Goal: Information Seeking & Learning: Find contact information

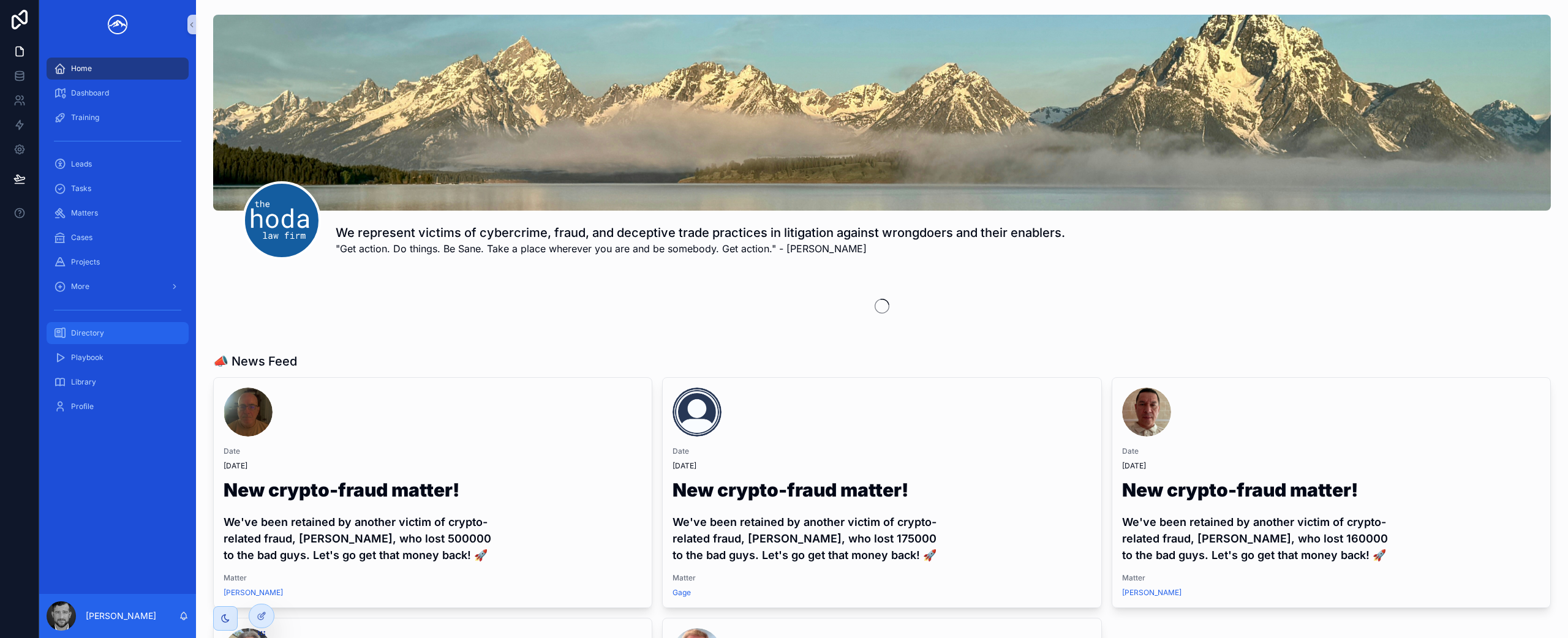
click at [128, 331] on div "Directory" at bounding box center [117, 333] width 128 height 20
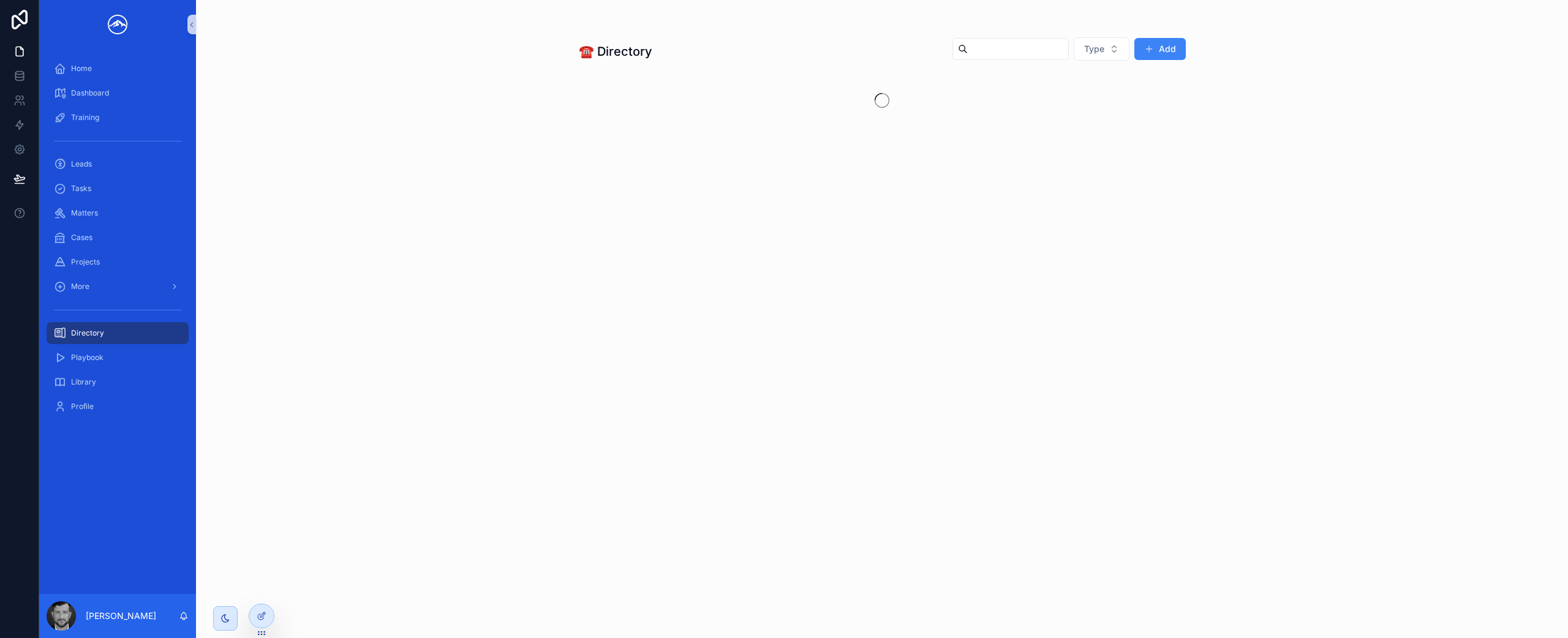
click at [1044, 51] on input "scrollable content" at bounding box center [1018, 49] width 101 height 17
type input "*****"
click at [135, 214] on div "Matters" at bounding box center [117, 213] width 128 height 20
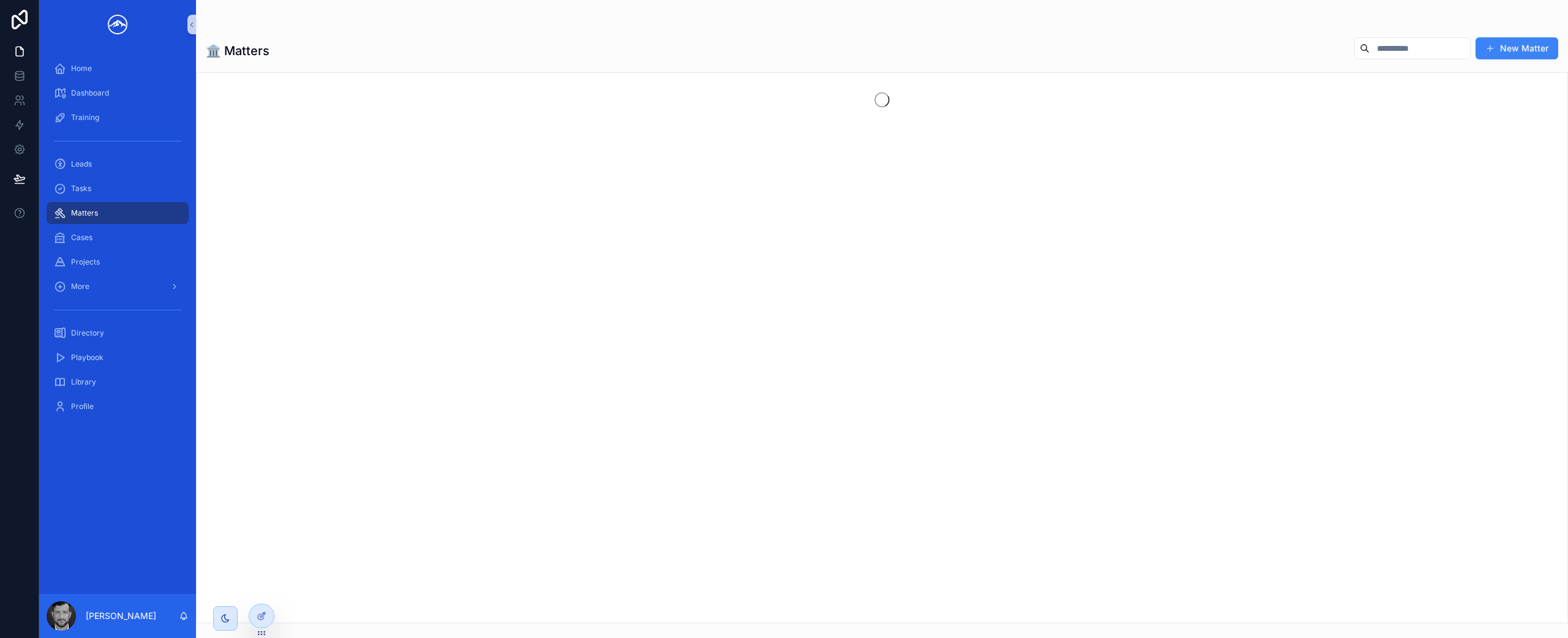
click at [1373, 45] on input "scrollable content" at bounding box center [1420, 48] width 101 height 17
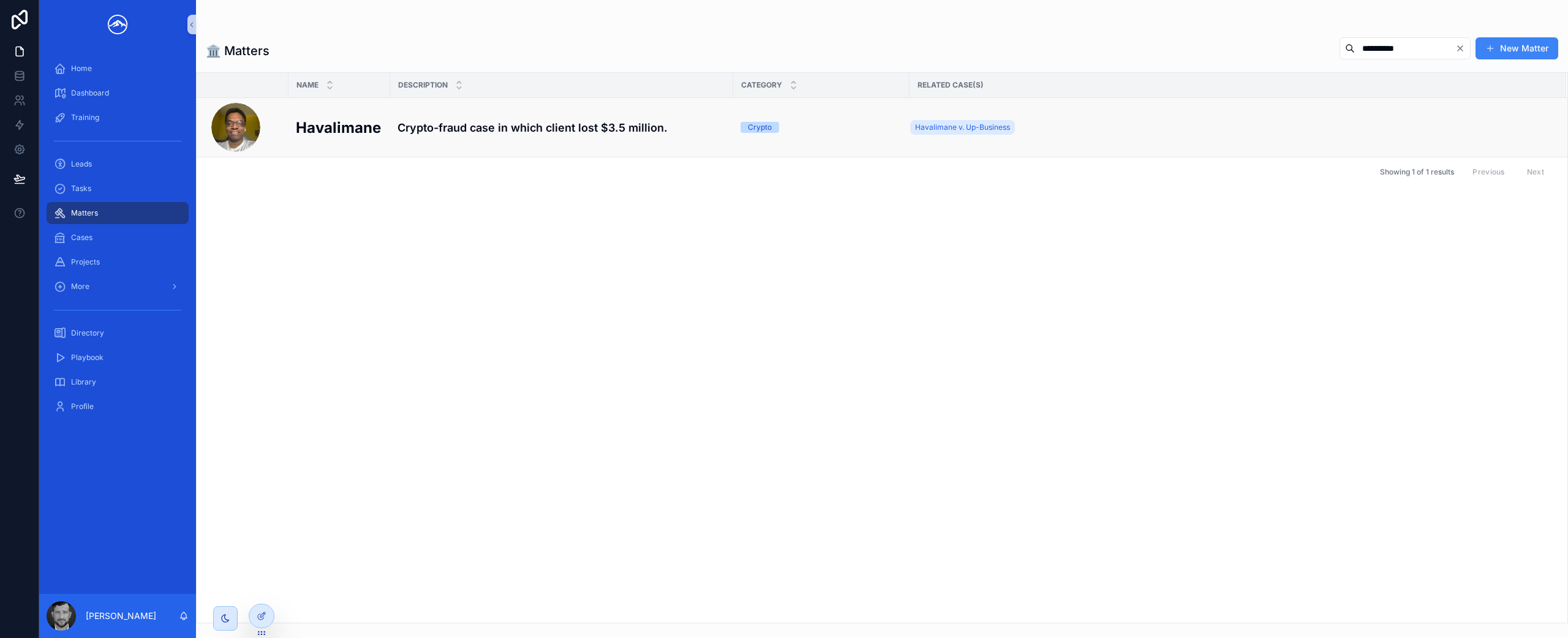
type input "**********"
click at [531, 137] on td "Crypto-fraud case in which client lost $3.5 million." at bounding box center [562, 128] width 343 height 60
click at [539, 131] on h4 "Crypto-fraud case in which client lost $3.5 million." at bounding box center [562, 128] width 328 height 17
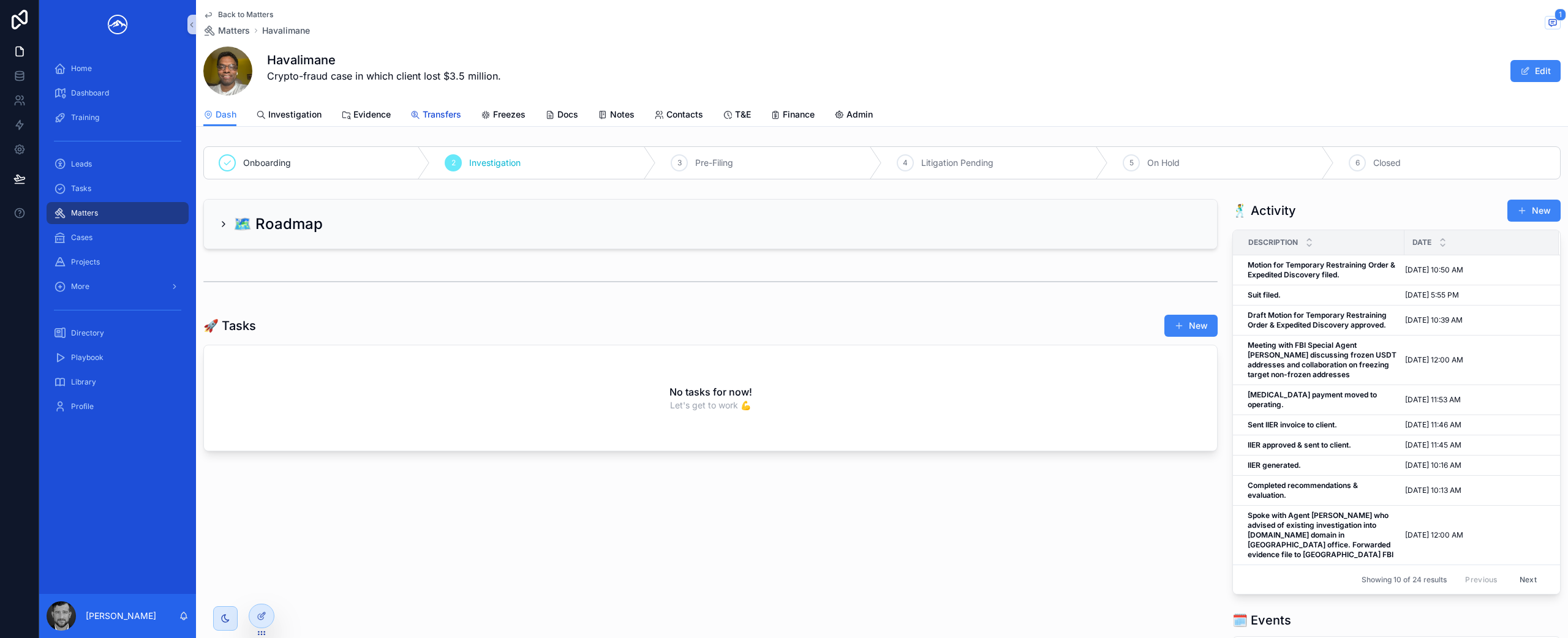
click at [450, 116] on span "Transfers" at bounding box center [442, 114] width 38 height 13
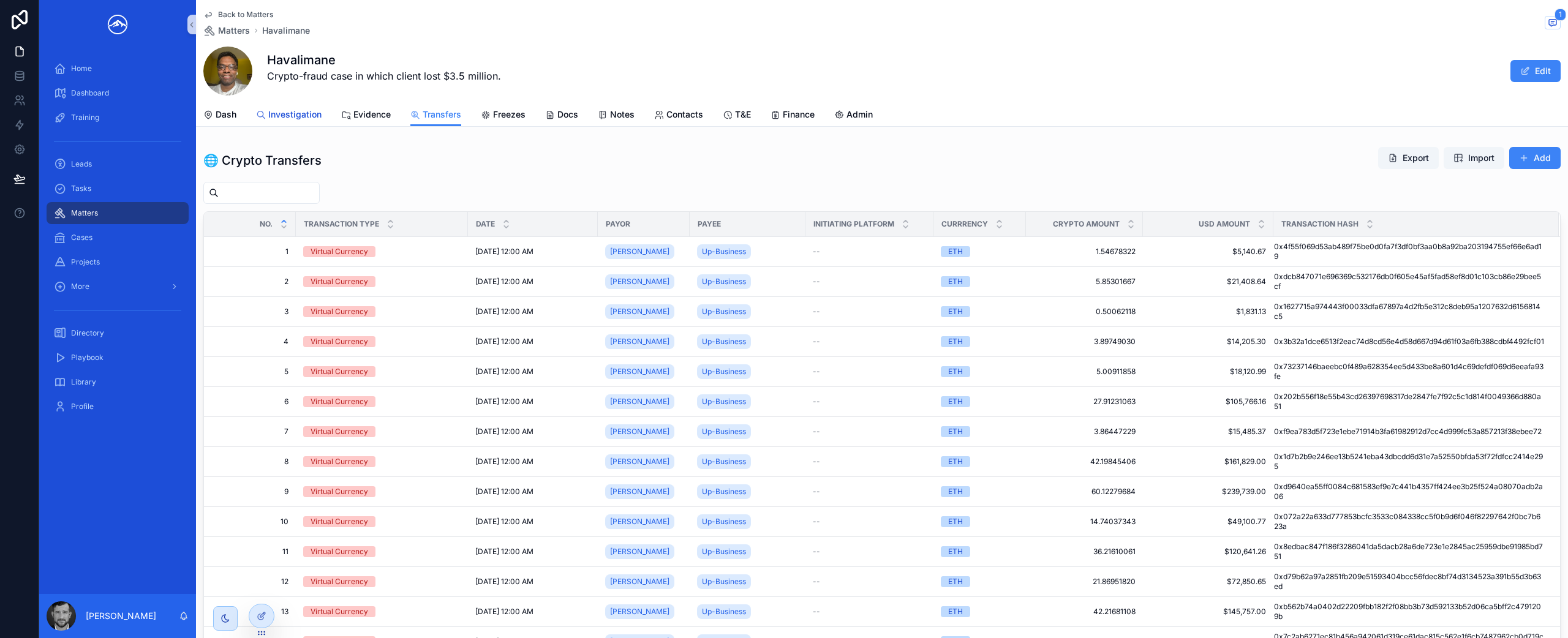
click at [279, 114] on span "Investigation" at bounding box center [295, 114] width 54 height 13
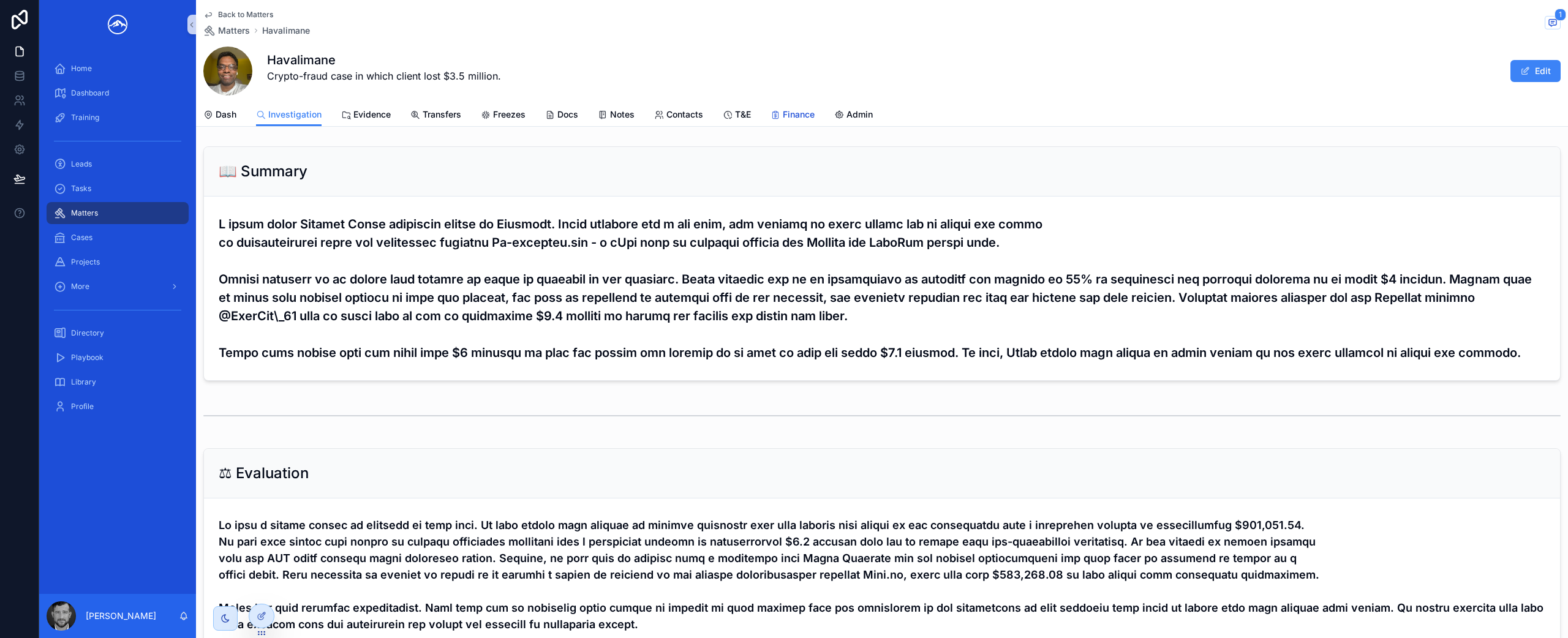
click at [798, 117] on span "Finance" at bounding box center [799, 114] width 32 height 13
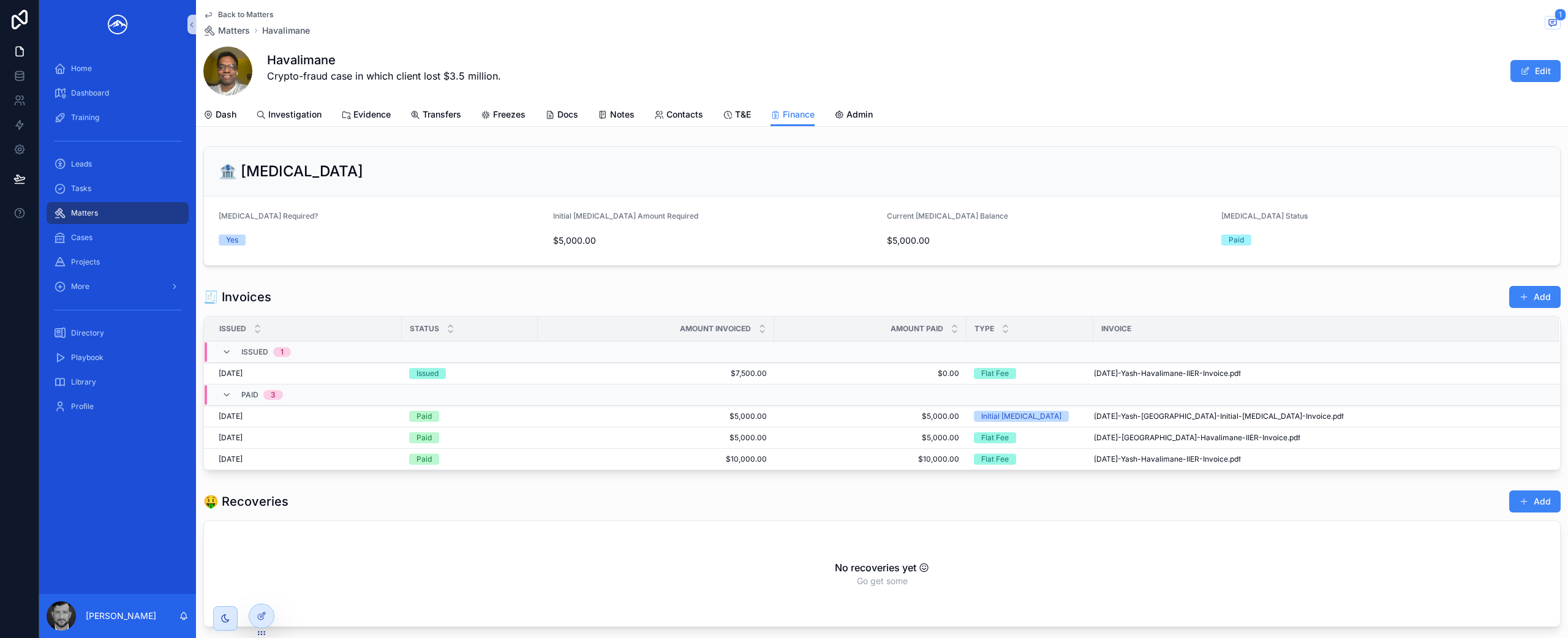
click at [1532, 17] on div "Back to Matters Matters Havalimane 1" at bounding box center [882, 23] width 1358 height 27
click at [1549, 19] on icon "scrollable content" at bounding box center [1552, 22] width 7 height 7
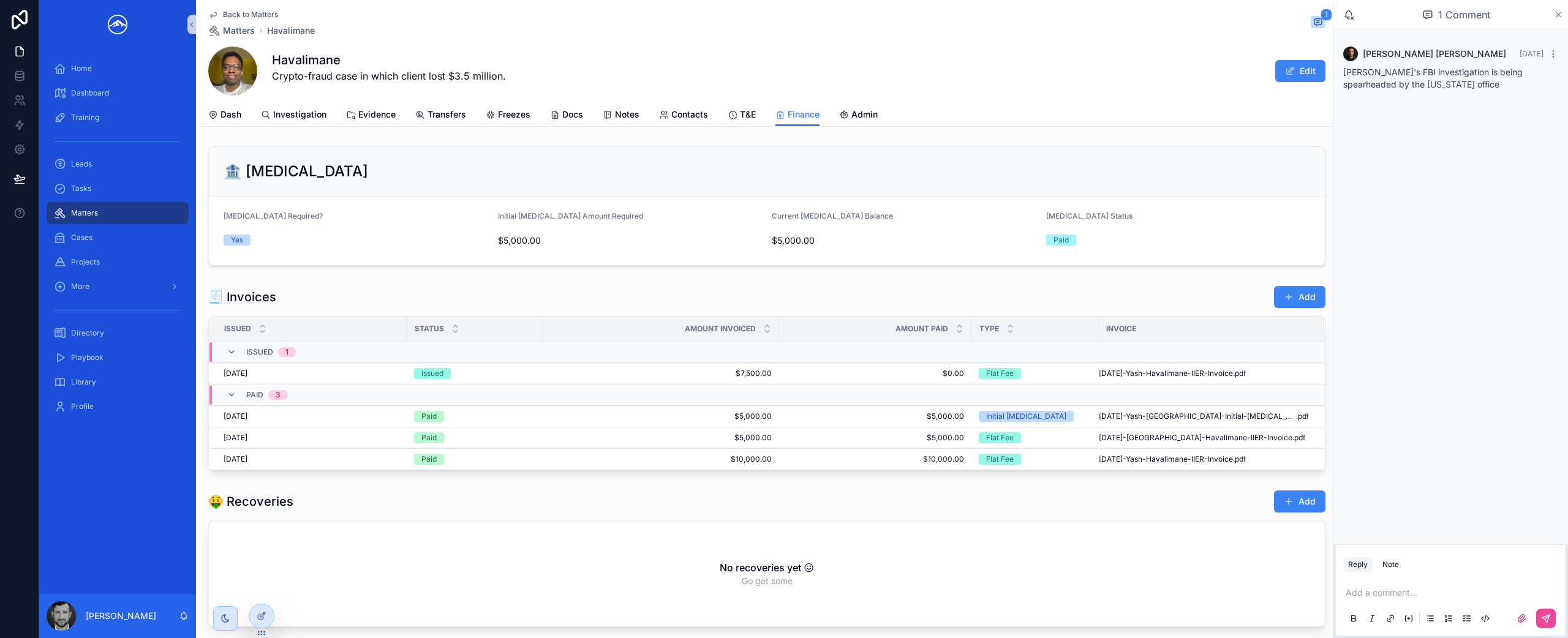
click at [1554, 15] on icon "scrollable content" at bounding box center [1559, 15] width 9 height 10
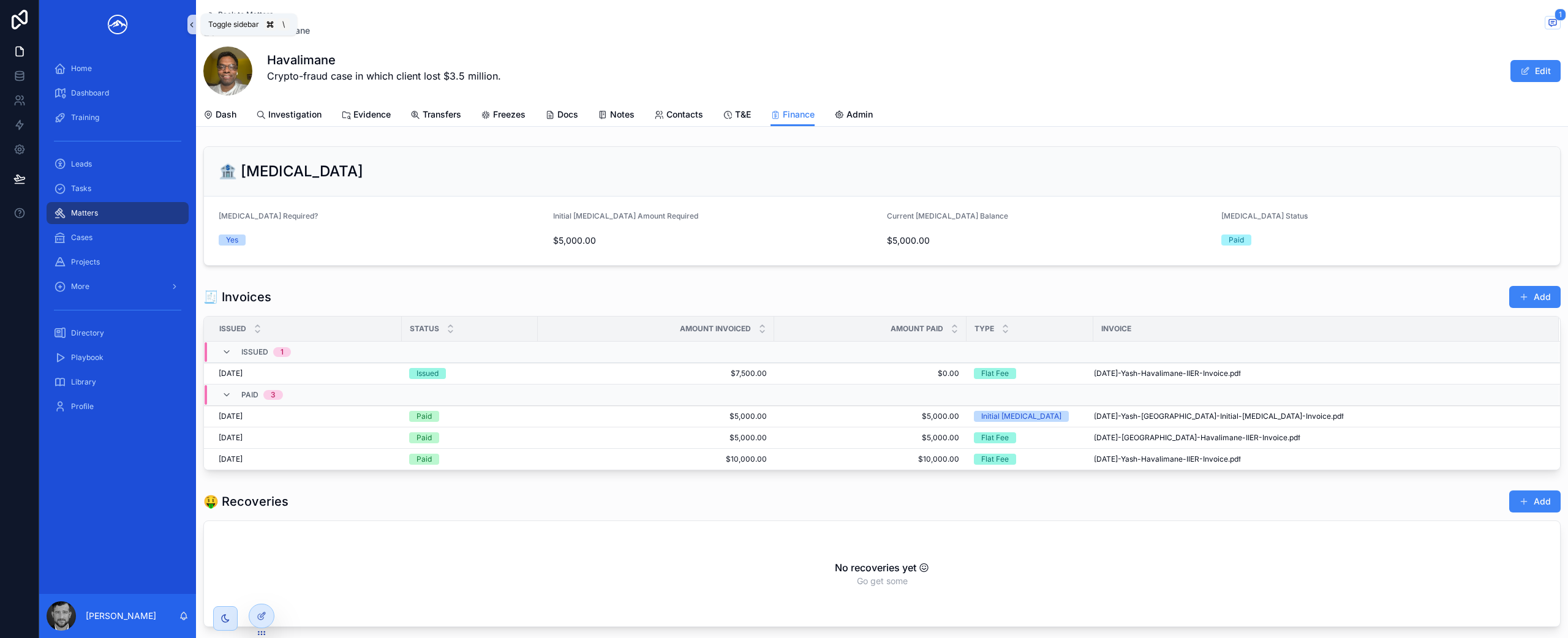
click at [192, 26] on icon "scrollable content" at bounding box center [192, 24] width 3 height 4
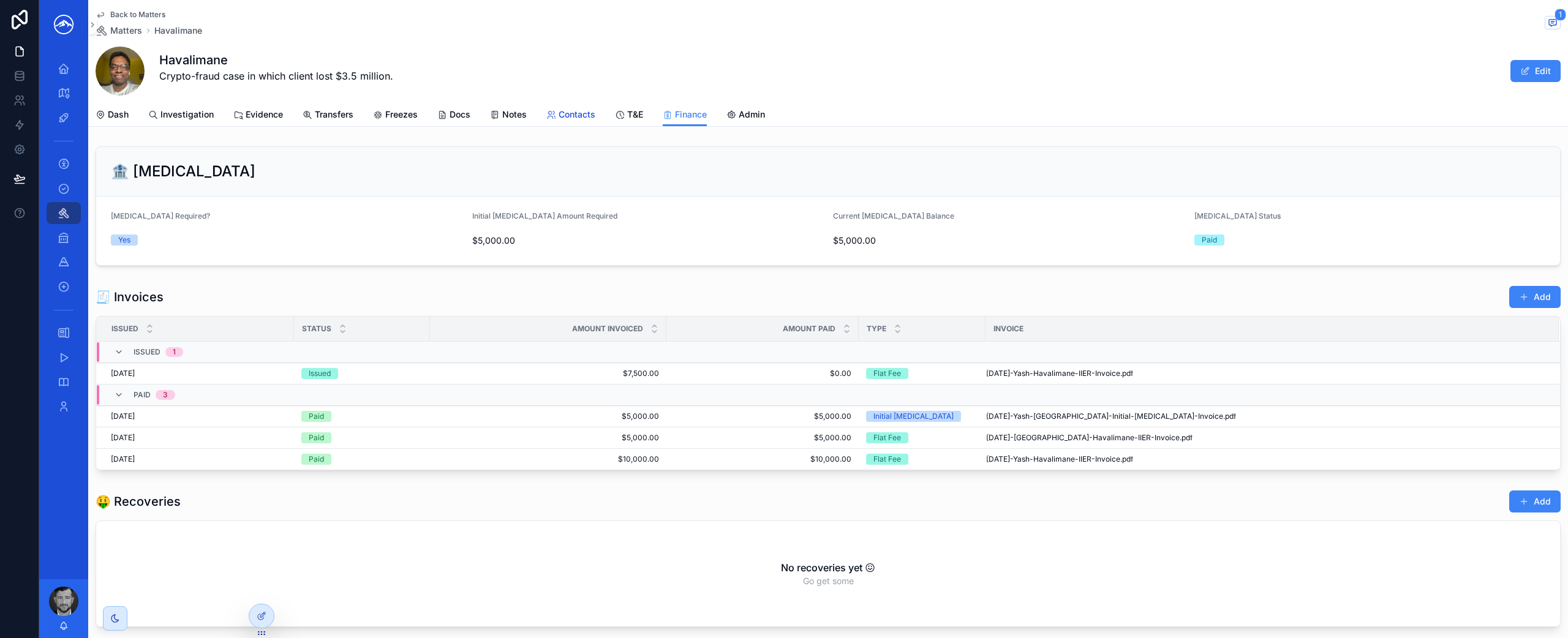
click at [564, 115] on span "Contacts" at bounding box center [577, 114] width 37 height 13
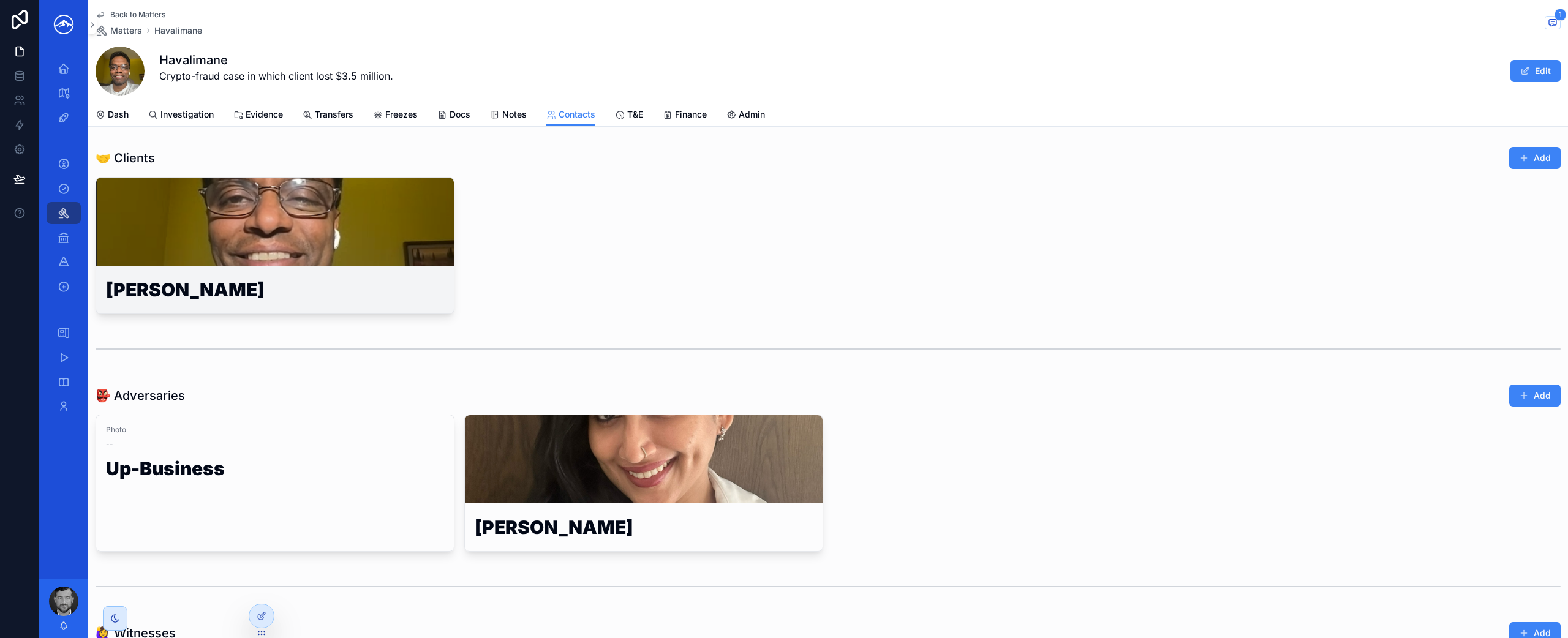
click at [353, 202] on div "scrollable content" at bounding box center [275, 221] width 358 height 88
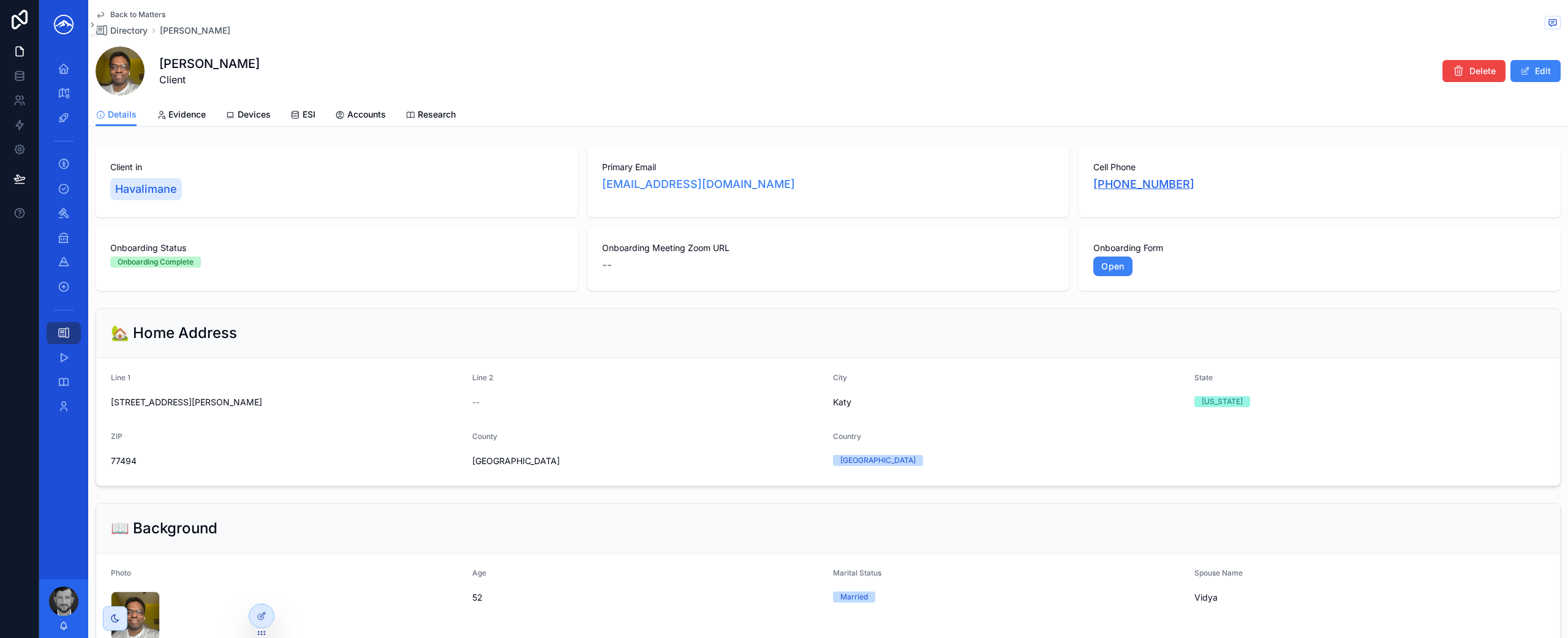
click at [1139, 186] on link "[PHONE_NUMBER]" at bounding box center [1144, 184] width 101 height 17
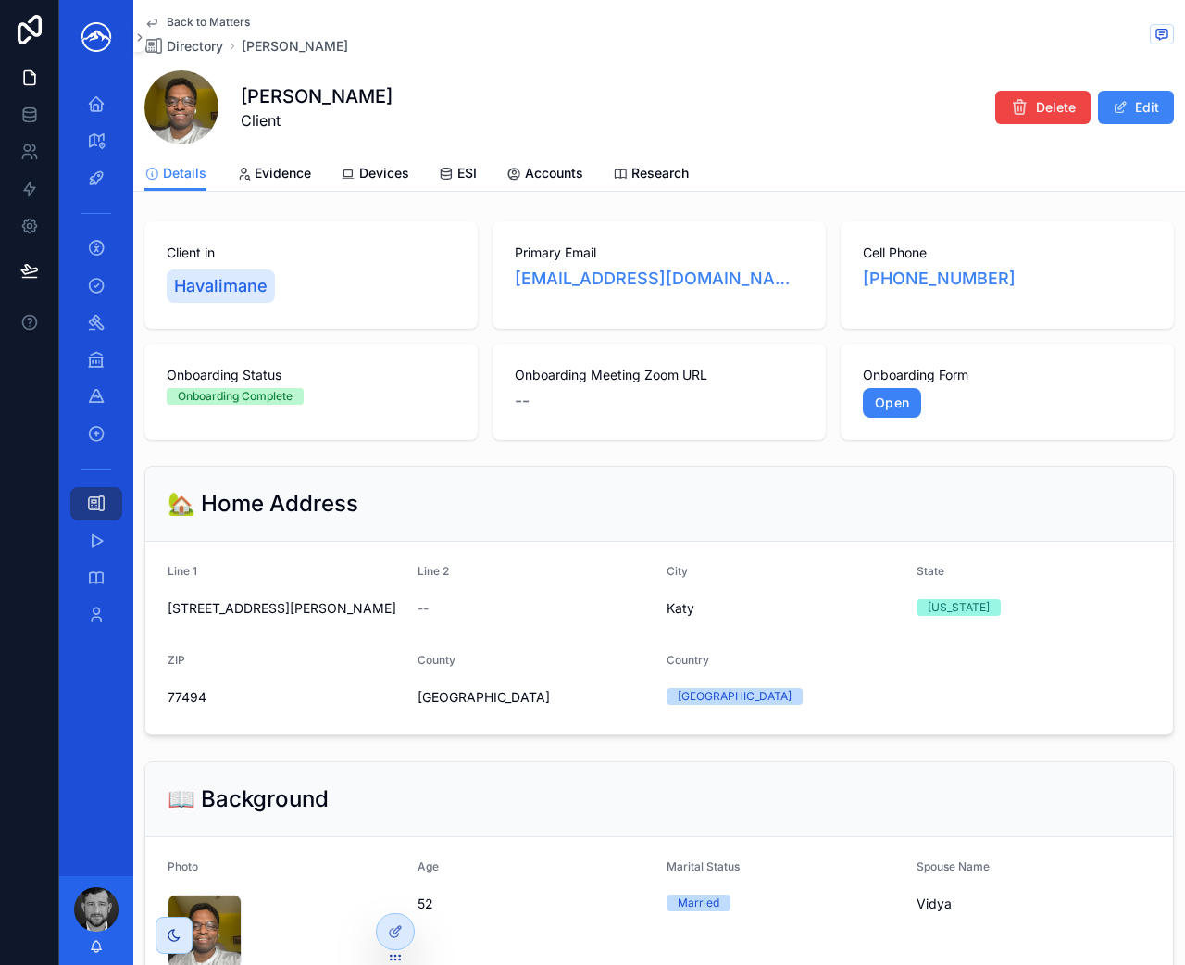
click at [167, 19] on span "Back to Matters" at bounding box center [208, 22] width 83 height 15
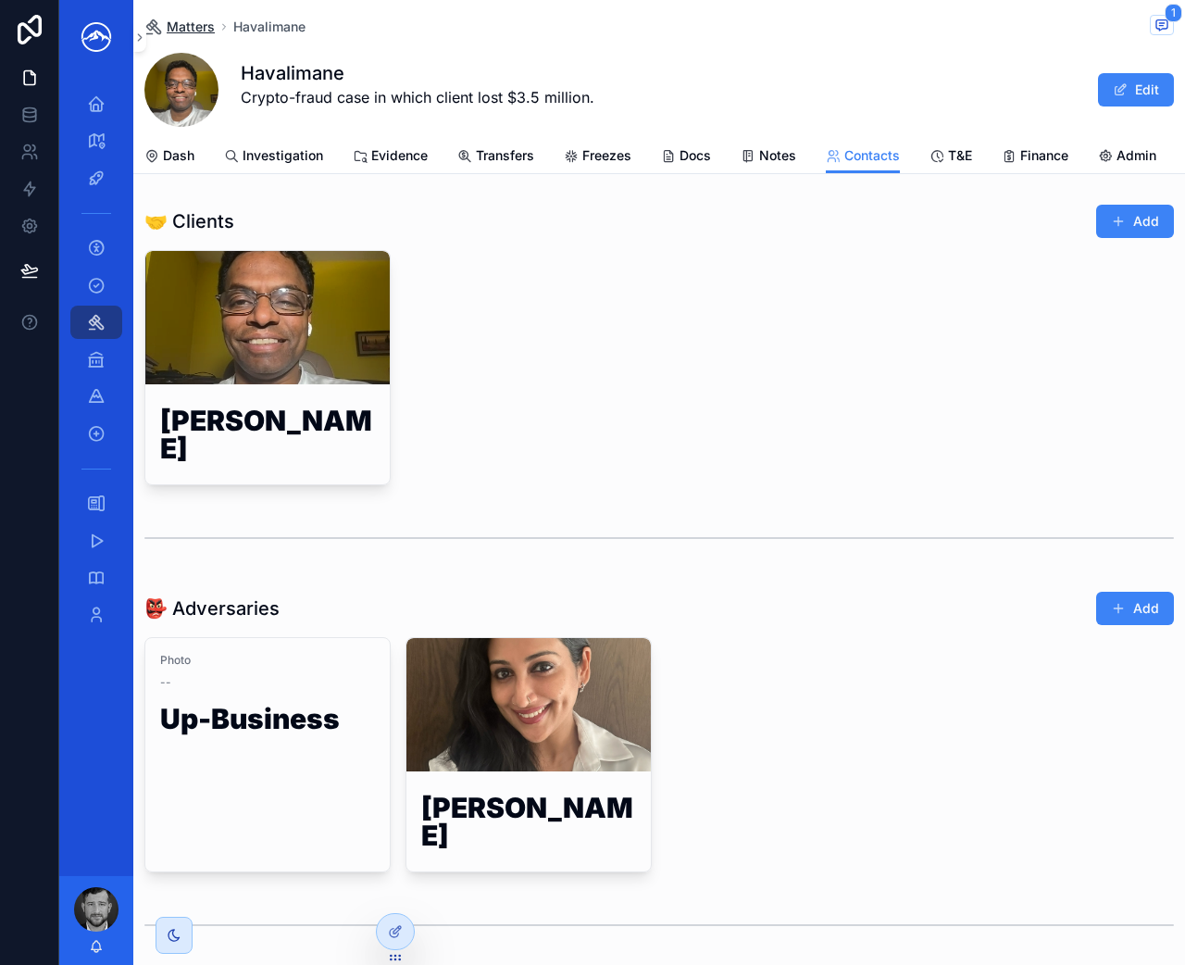
click at [192, 31] on span "Matters" at bounding box center [191, 27] width 48 height 19
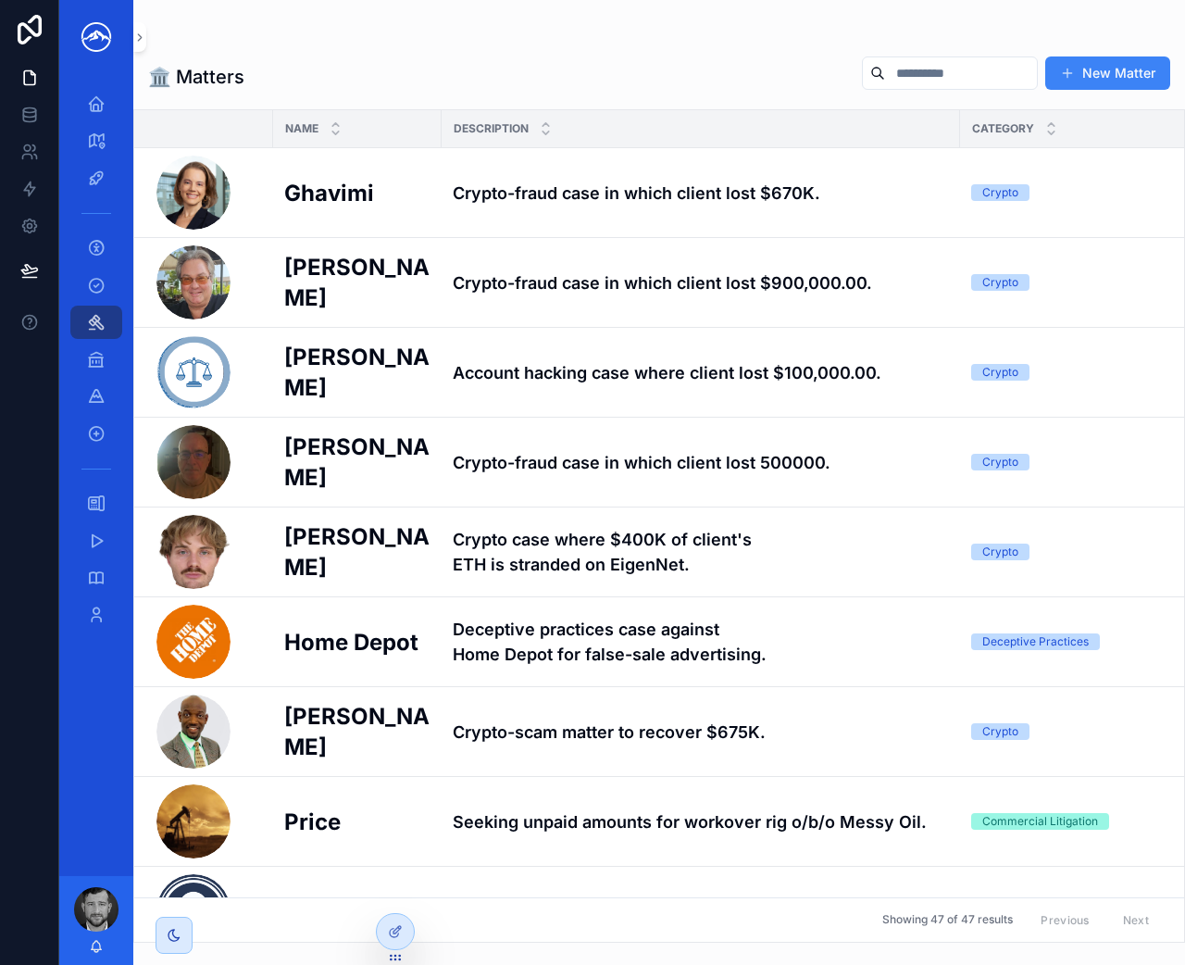
click at [759, 51] on div "🏛️ Matters New Matter Name Description Category Related Case(s) [PERSON_NAME] […" at bounding box center [659, 493] width 1052 height 898
click at [1011, 78] on input "scrollable content" at bounding box center [961, 73] width 152 height 26
type input "******"
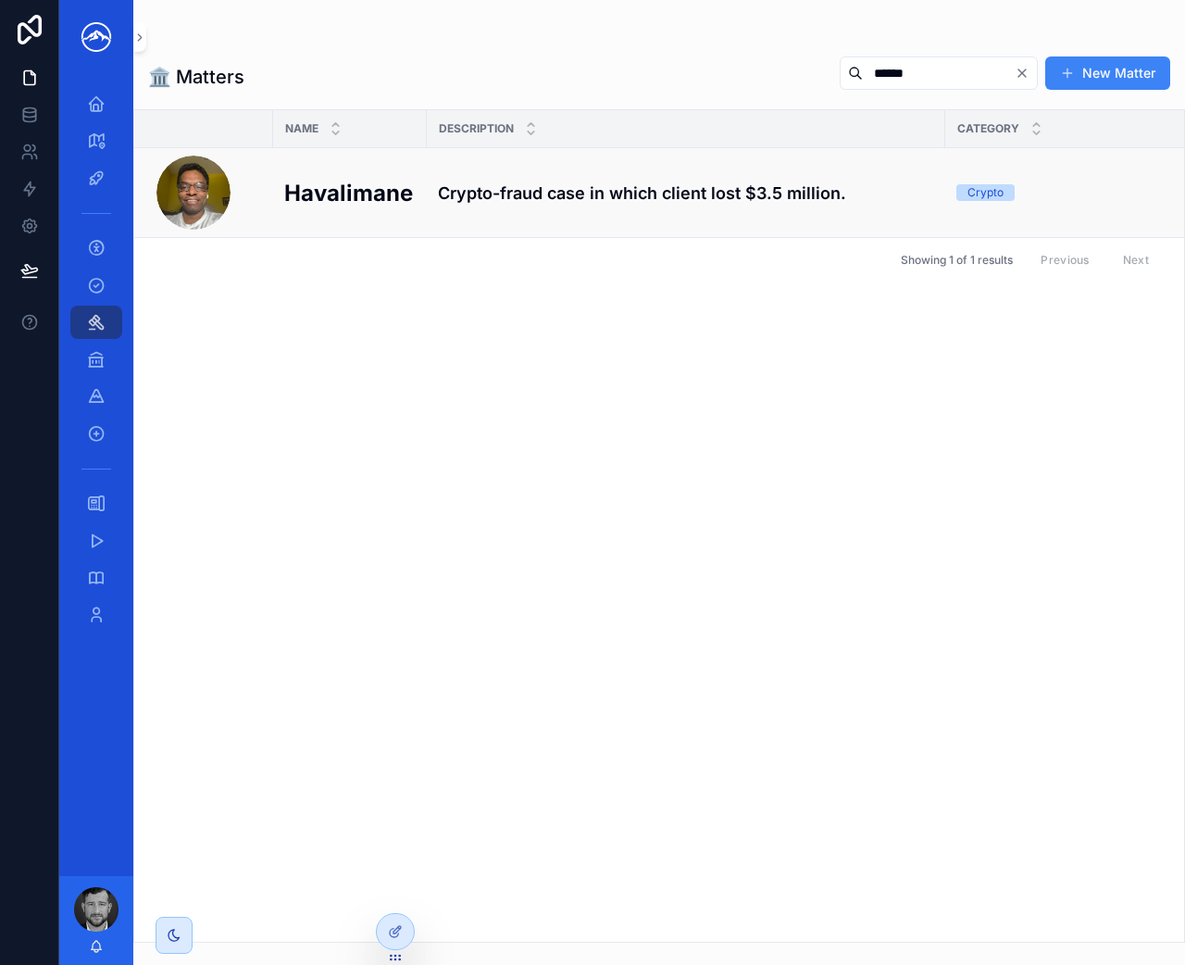
click at [532, 199] on h4 "Crypto-fraud case in which client lost $3.5 million." at bounding box center [686, 193] width 496 height 25
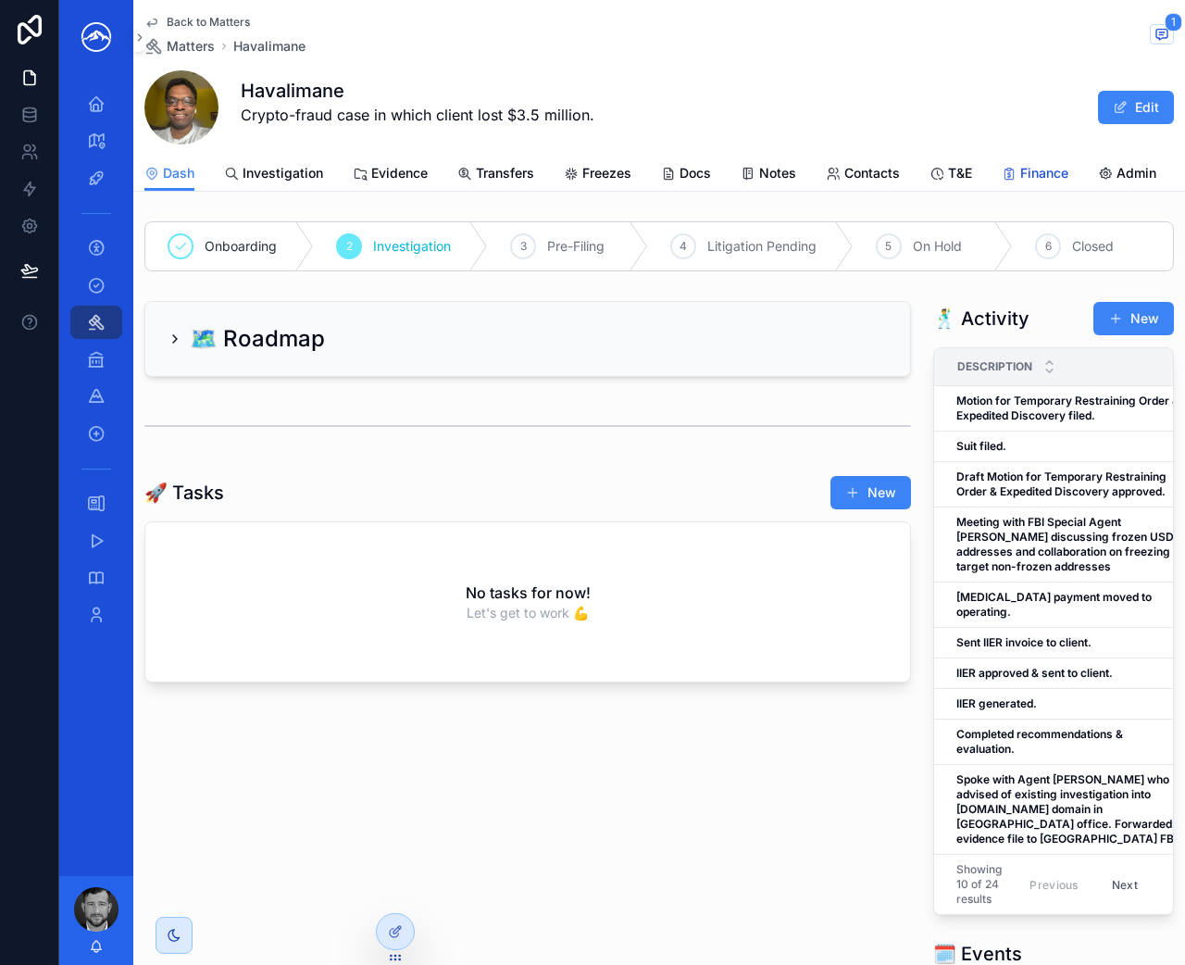
click at [1005, 174] on icon "scrollable content" at bounding box center [1009, 174] width 15 height 15
